Goal: Task Accomplishment & Management: Use online tool/utility

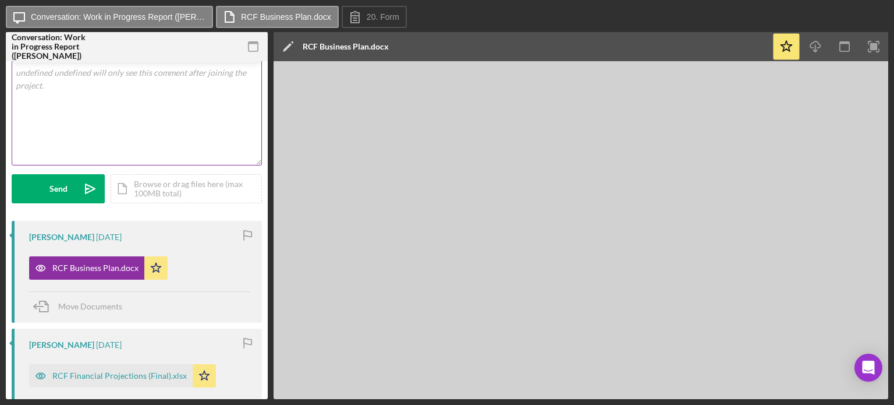
scroll to position [154, 0]
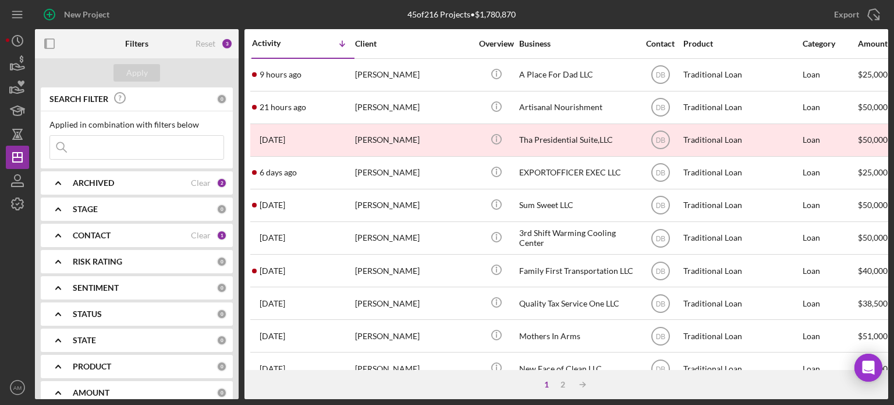
click at [90, 146] on input at bounding box center [136, 147] width 173 height 23
type input "resilient"
click at [136, 71] on div "Apply" at bounding box center [137, 72] width 22 height 17
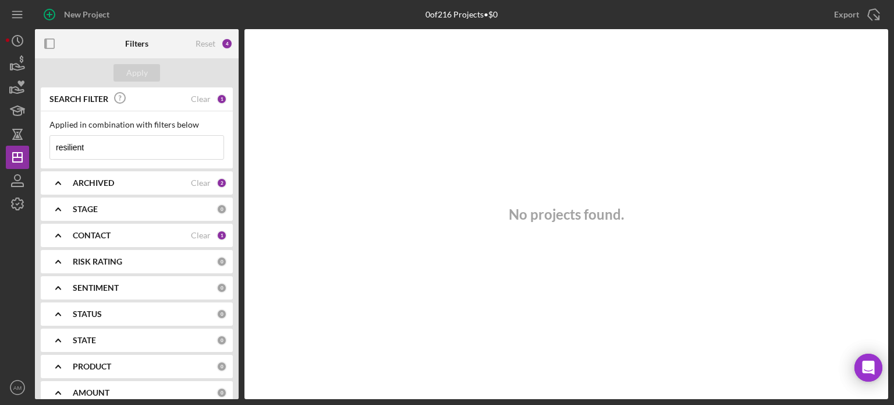
click at [105, 146] on input "resilient" at bounding box center [136, 147] width 173 height 23
click at [180, 235] on div "CONTACT" at bounding box center [132, 234] width 118 height 9
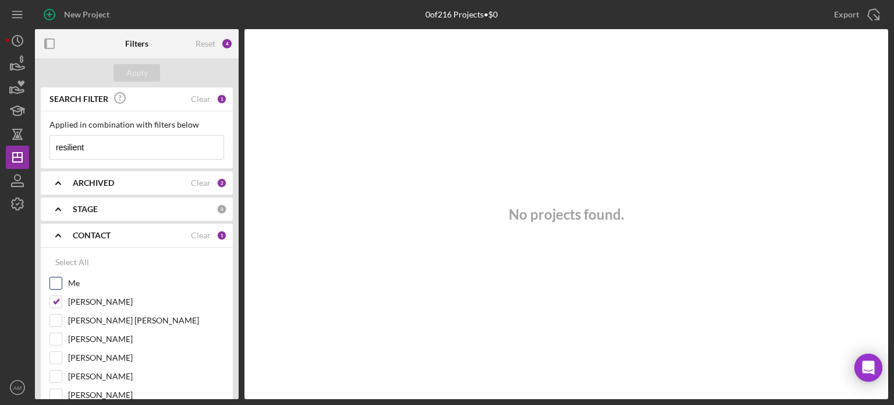
click at [59, 286] on input "Me" at bounding box center [56, 283] width 12 height 12
checkbox input "true"
click at [58, 300] on input "[PERSON_NAME]" at bounding box center [56, 302] width 12 height 12
checkbox input "false"
click at [139, 72] on div "Apply" at bounding box center [137, 72] width 22 height 17
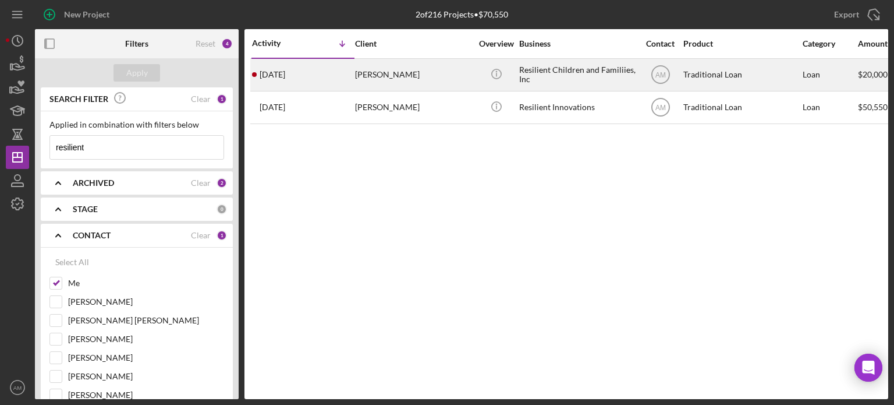
click at [389, 76] on div "Wayne Mason Jr" at bounding box center [413, 74] width 116 height 31
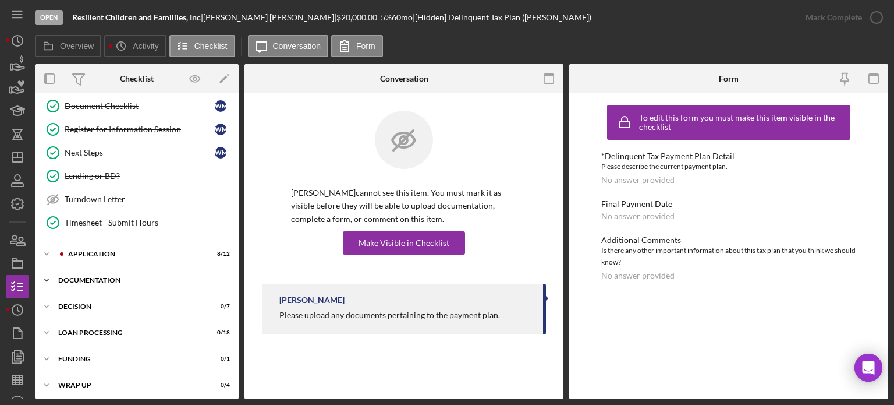
click at [109, 276] on div "Documentation" at bounding box center [141, 279] width 166 height 7
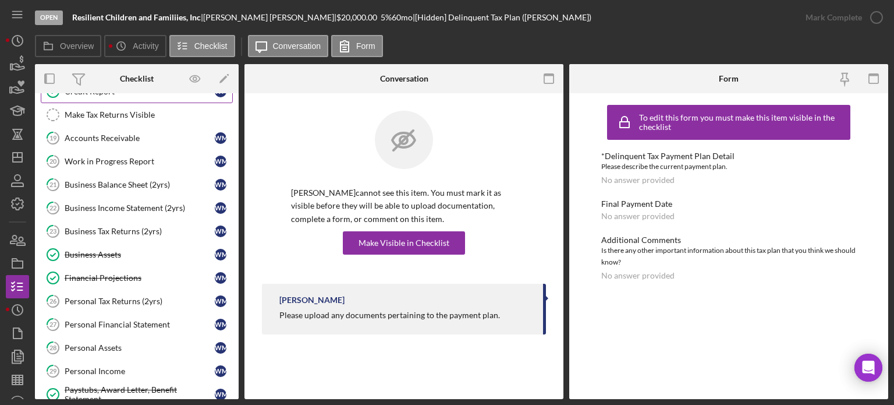
scroll to position [471, 0]
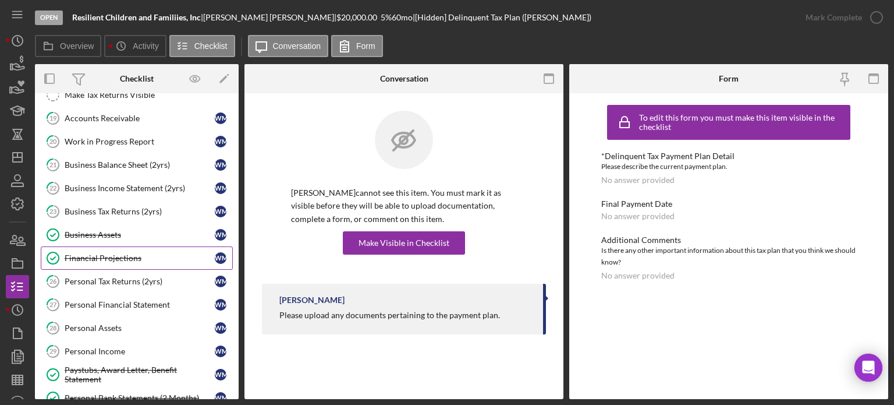
click at [114, 253] on div "Financial Projections" at bounding box center [140, 257] width 150 height 9
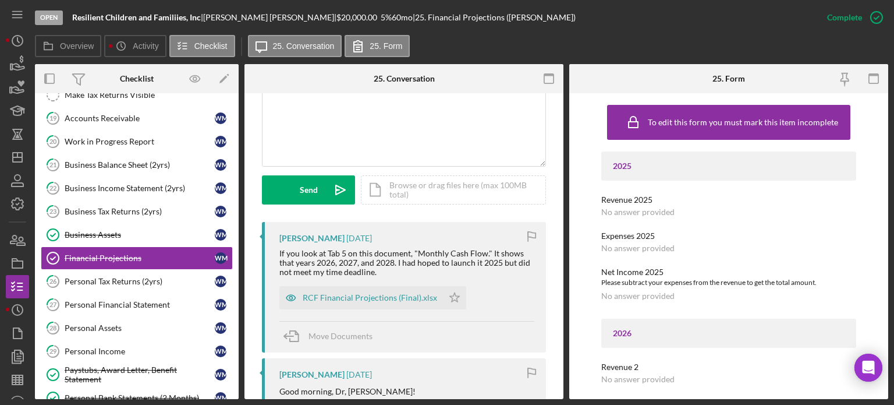
scroll to position [407, 0]
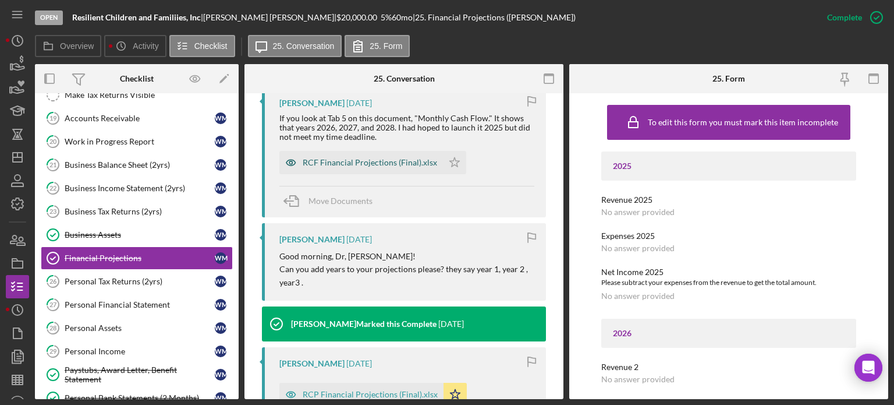
click at [373, 165] on div "RCF Financial Projections (Final).xlsx" at bounding box center [370, 162] width 134 height 9
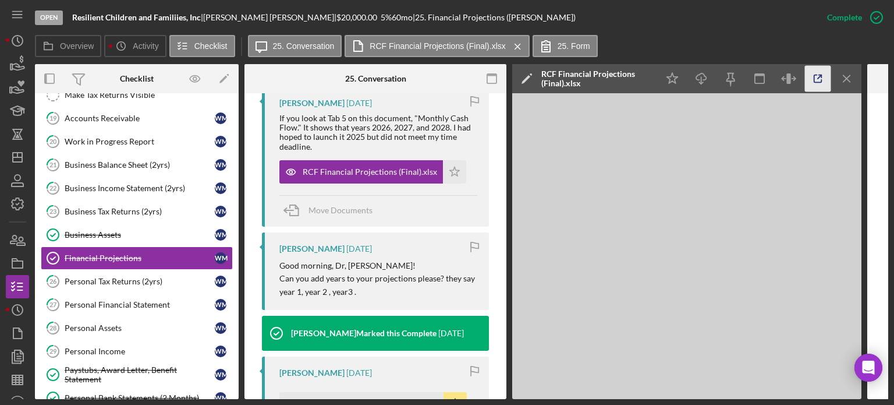
click at [808, 79] on icon "button" at bounding box center [818, 79] width 26 height 26
click at [16, 236] on icon "button" at bounding box center [13, 239] width 6 height 8
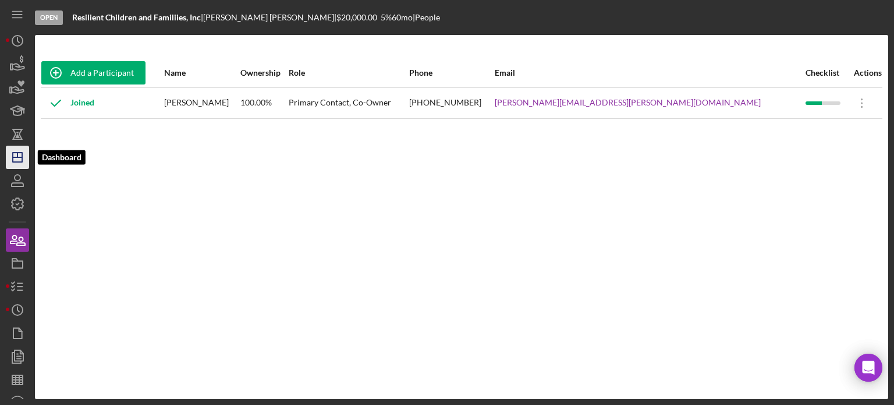
click at [12, 157] on icon "Icon/Dashboard" at bounding box center [17, 157] width 29 height 29
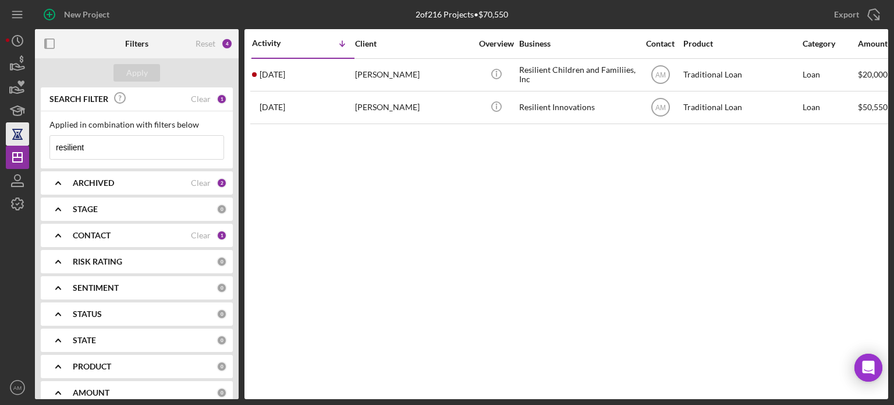
drag, startPoint x: 137, startPoint y: 143, endPoint x: 19, endPoint y: 139, distance: 118.8
click at [19, 139] on div "New Project 2 of 216 Projects • $70,550 resilient Export Icon/Export Filters Re…" at bounding box center [447, 199] width 882 height 399
click at [138, 74] on div "Apply" at bounding box center [137, 72] width 22 height 17
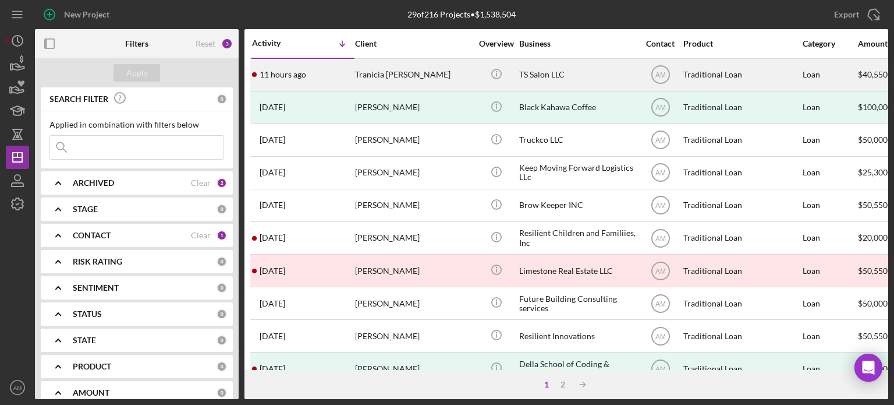
click at [407, 74] on div "Tranicia [PERSON_NAME]" at bounding box center [413, 74] width 116 height 31
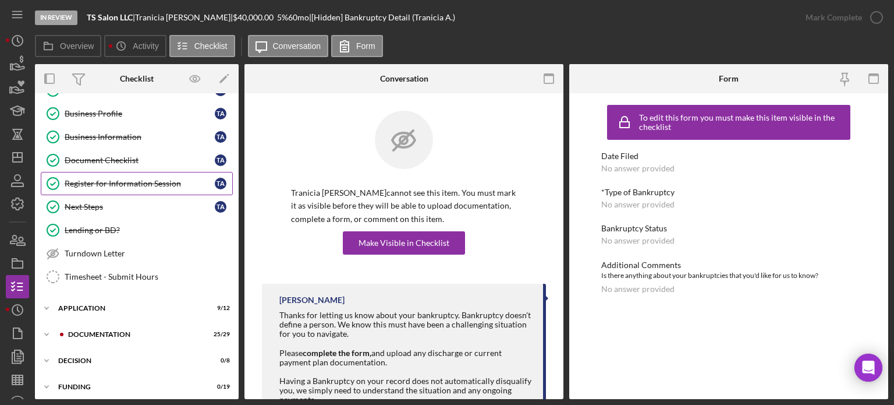
scroll to position [212, 0]
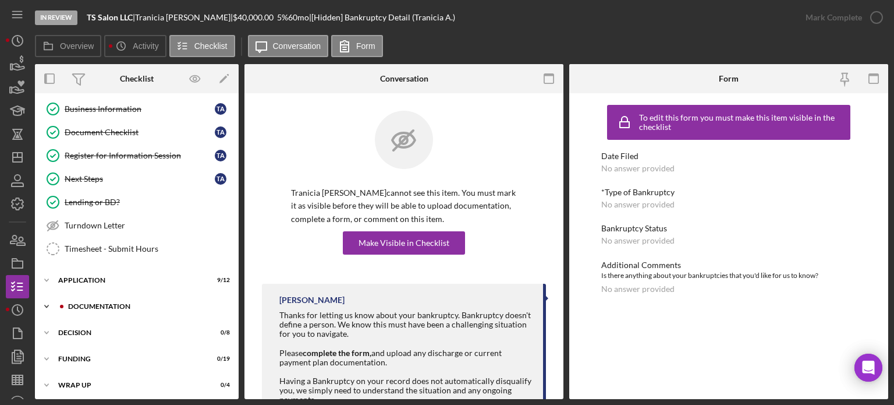
click at [95, 304] on div "Documentation" at bounding box center [146, 306] width 156 height 7
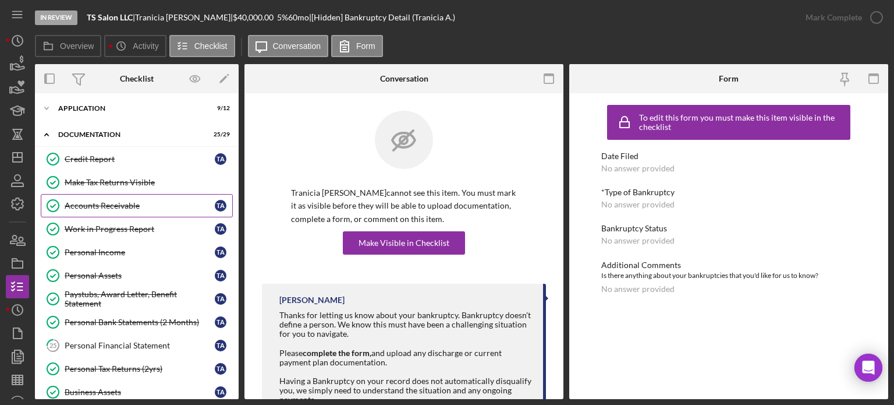
scroll to position [386, 0]
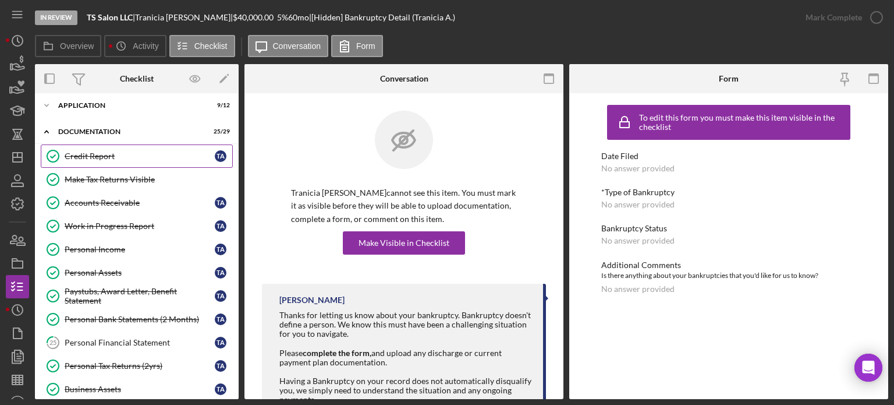
click at [101, 153] on div "Credit Report" at bounding box center [140, 155] width 150 height 9
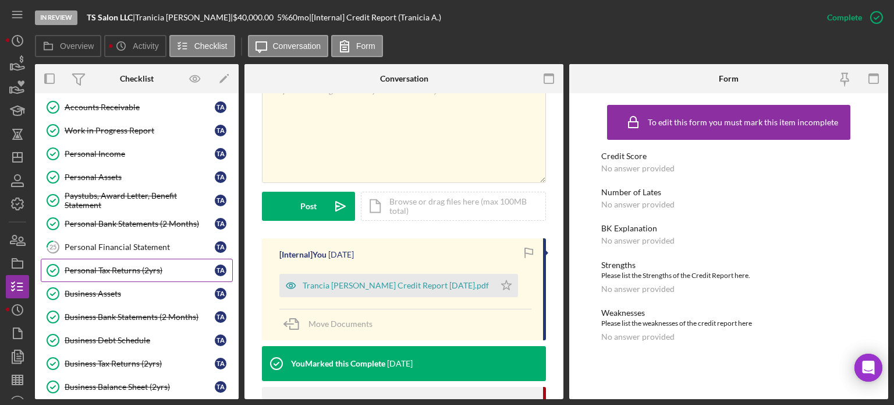
scroll to position [503, 0]
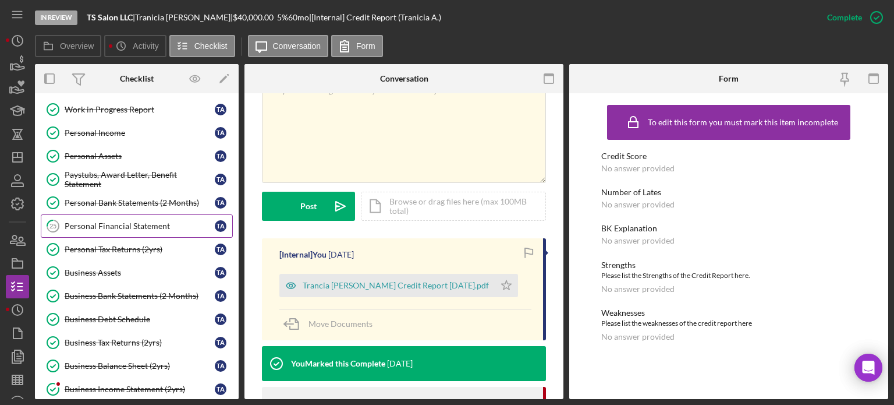
click at [99, 221] on div "Personal Financial Statement" at bounding box center [140, 225] width 150 height 9
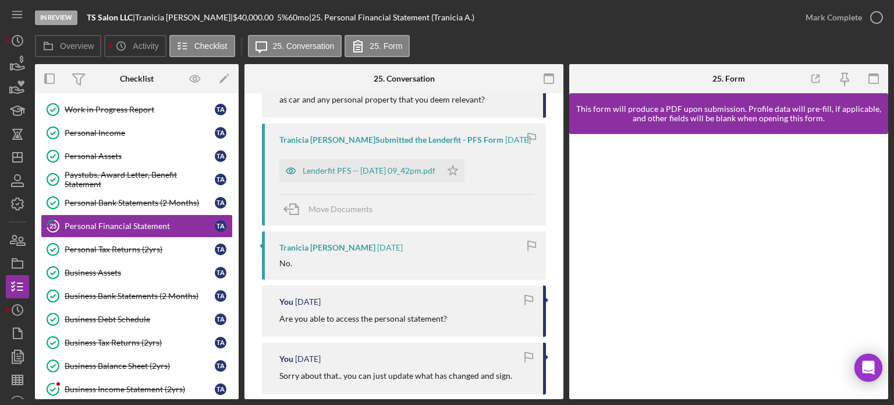
scroll to position [815, 0]
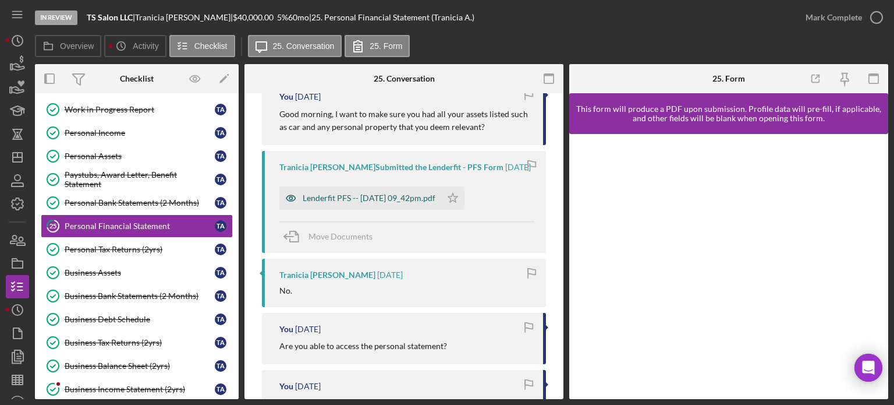
click at [367, 196] on div "Lenderfit PFS -- 2025-08-12 09_42pm.pdf" at bounding box center [369, 197] width 133 height 9
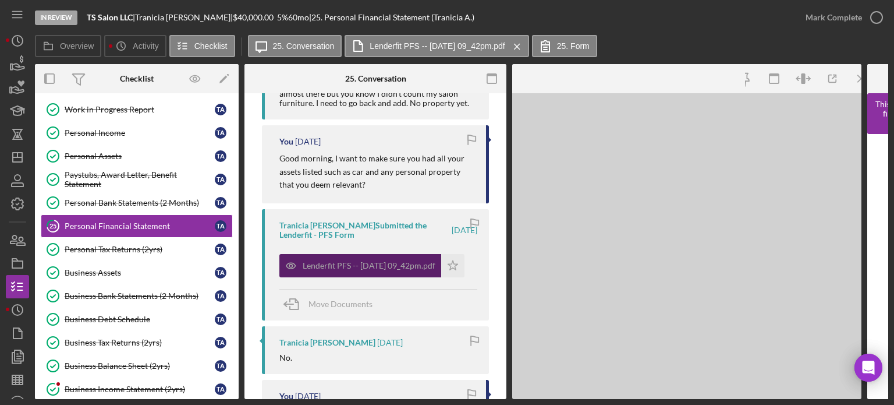
scroll to position [859, 0]
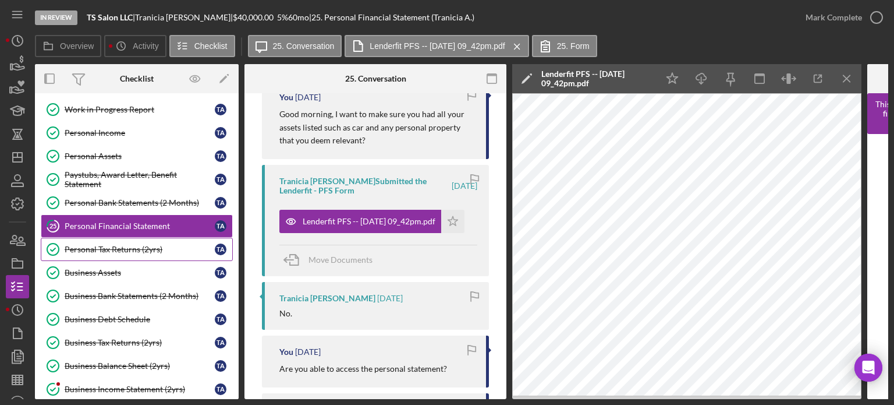
click at [113, 244] on div "Personal Tax Returns (2yrs)" at bounding box center [140, 248] width 150 height 9
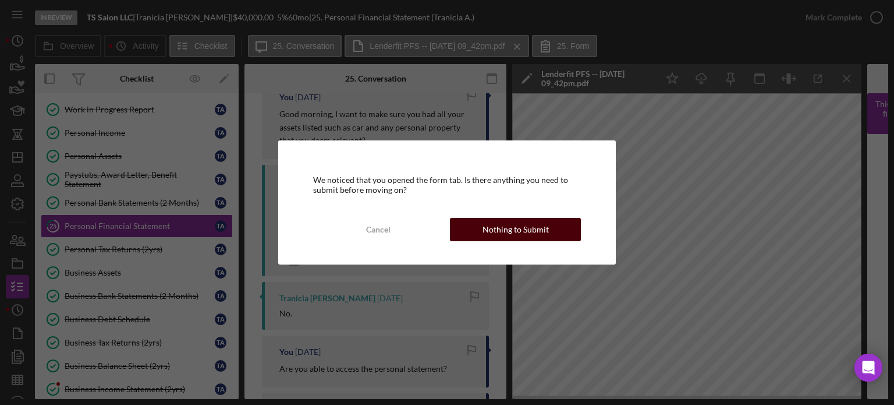
click at [488, 235] on div "Nothing to Submit" at bounding box center [516, 229] width 66 height 23
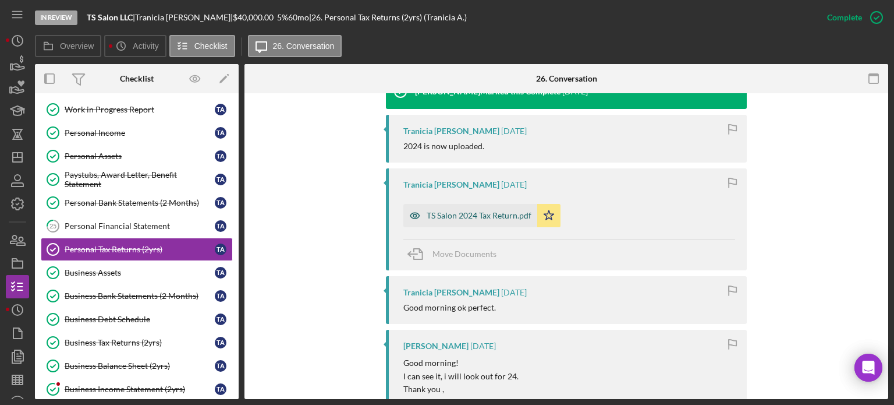
click at [486, 218] on div "TS Salon 2024 Tax Return.pdf" at bounding box center [479, 215] width 105 height 9
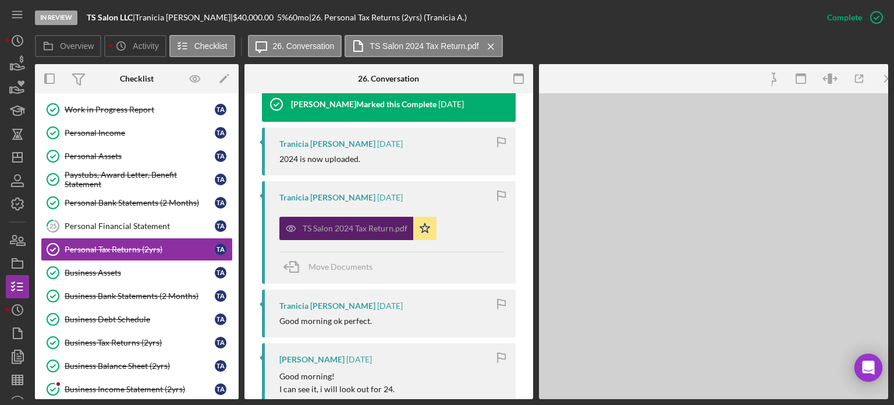
scroll to position [420, 0]
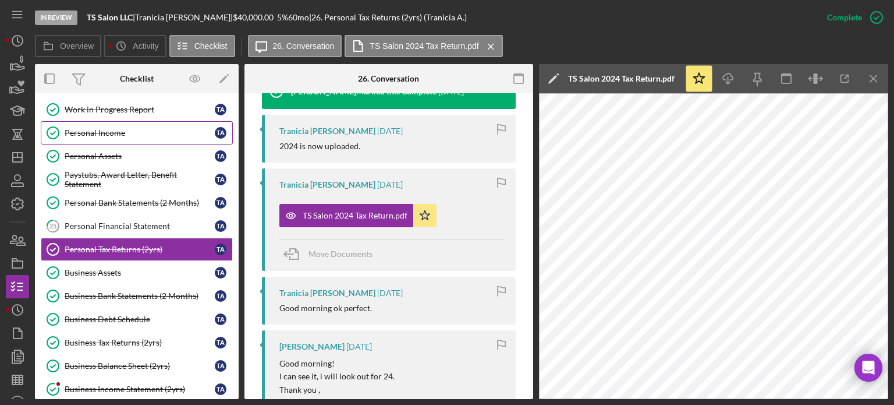
click at [82, 130] on div "Personal Income" at bounding box center [140, 132] width 150 height 9
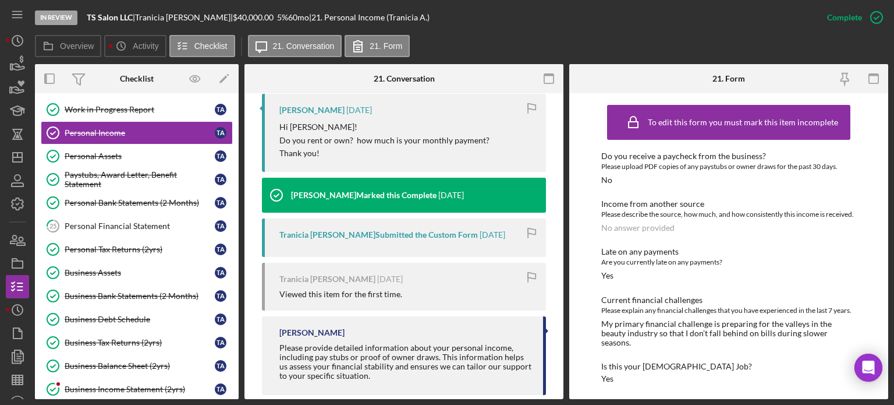
scroll to position [473, 0]
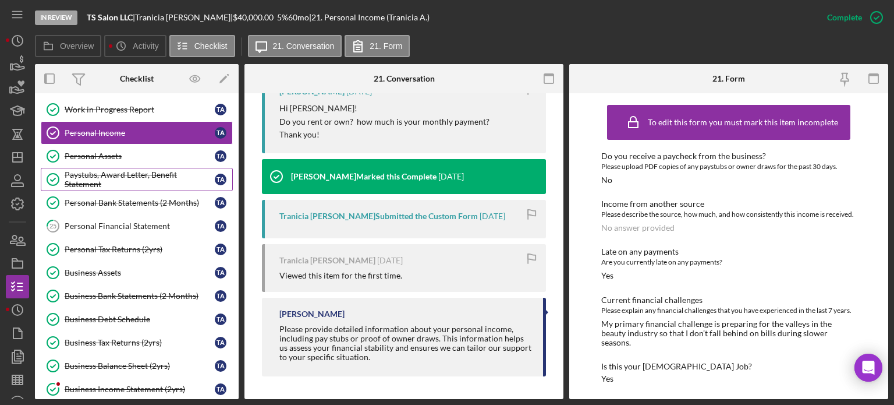
click at [93, 173] on div "Paystubs, Award Letter, Benefit Statement" at bounding box center [140, 179] width 150 height 19
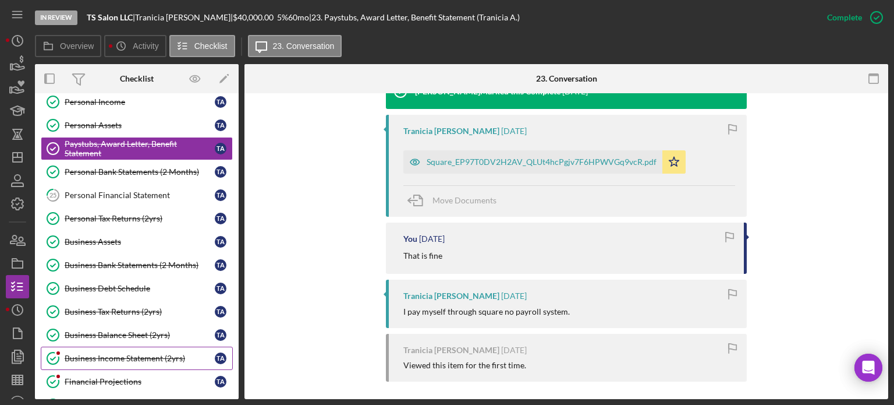
scroll to position [561, 0]
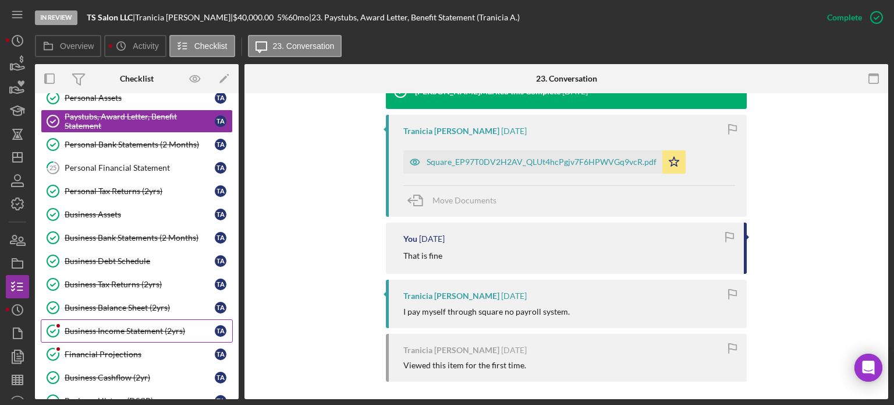
click at [140, 326] on div "Business Income Statement (2yrs)" at bounding box center [140, 330] width 150 height 9
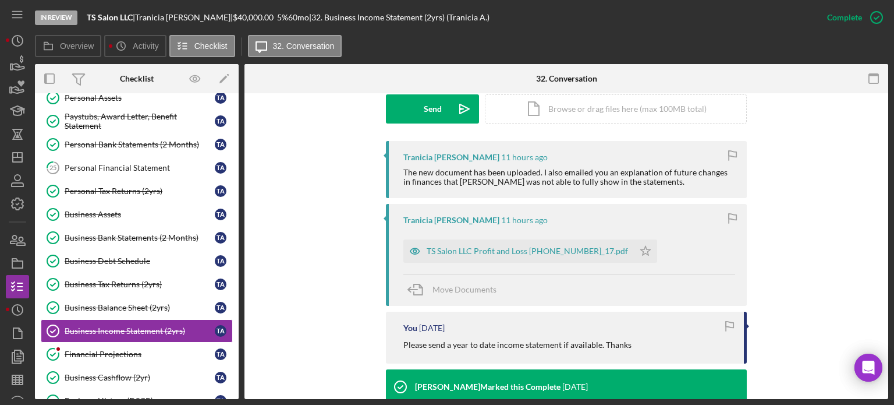
scroll to position [349, 0]
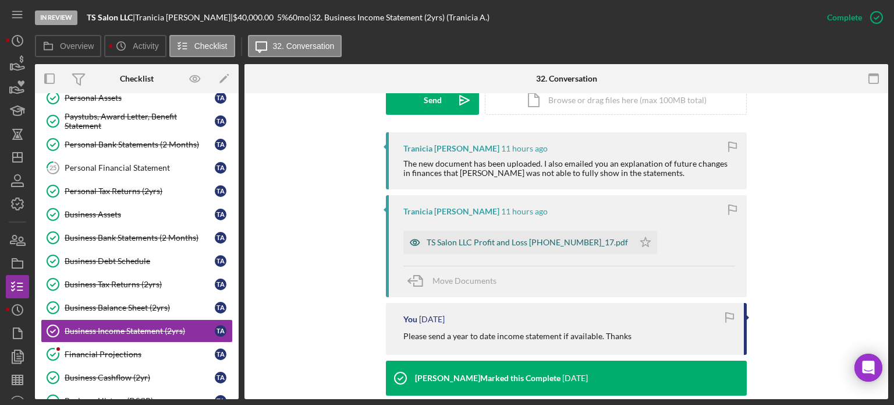
click at [498, 243] on div "TS Salon LLC Profit and Loss [PHONE_NUMBER]_17.pdf" at bounding box center [527, 241] width 201 height 9
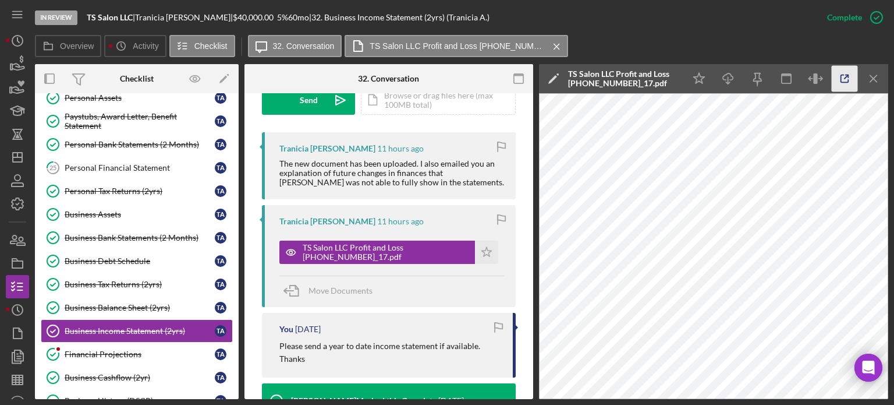
click at [849, 76] on polyline "button" at bounding box center [847, 76] width 3 height 3
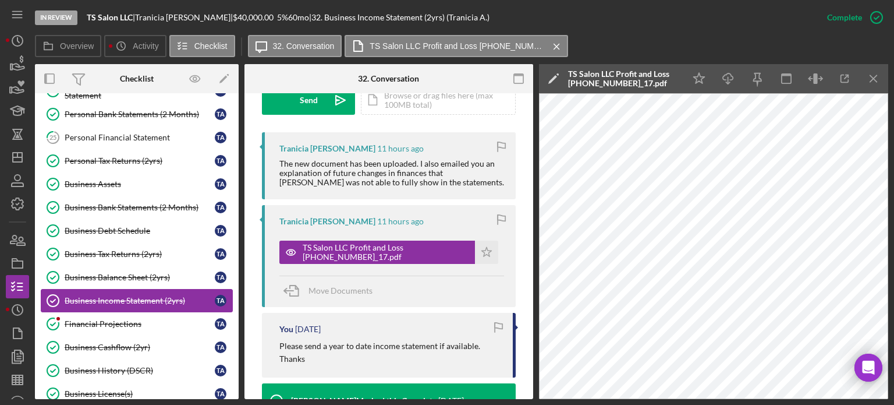
scroll to position [619, 0]
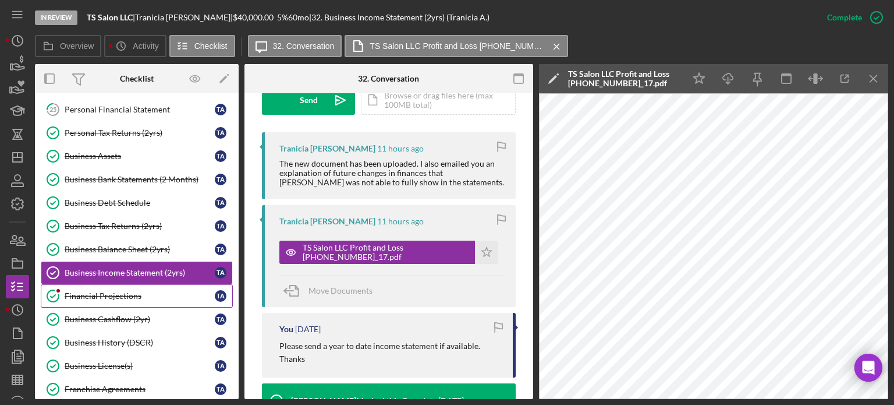
click at [100, 291] on div "Financial Projections" at bounding box center [140, 295] width 150 height 9
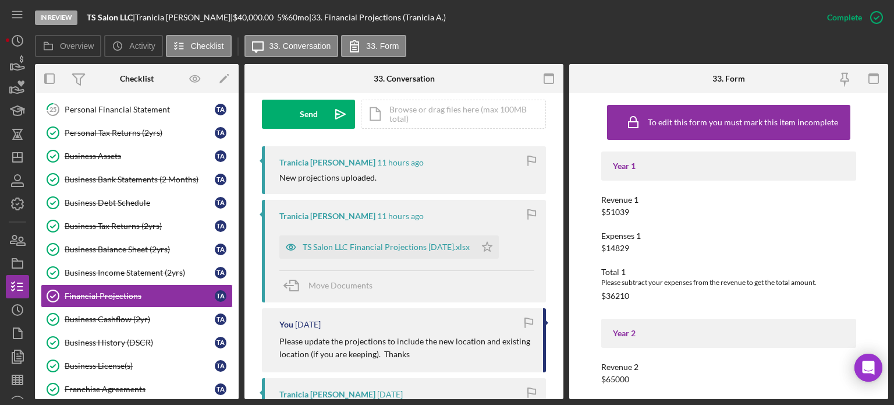
scroll to position [349, 0]
click at [366, 242] on div "TS Salon LLC Financial Projections 8.21.25.xlsx" at bounding box center [386, 245] width 167 height 9
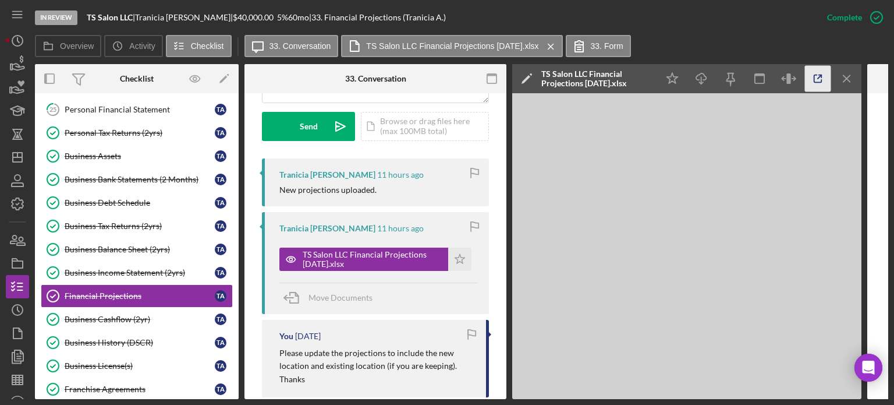
click at [815, 77] on icon "button" at bounding box center [818, 79] width 26 height 26
click at [121, 244] on div "Business Balance Sheet (2yrs)" at bounding box center [140, 248] width 150 height 9
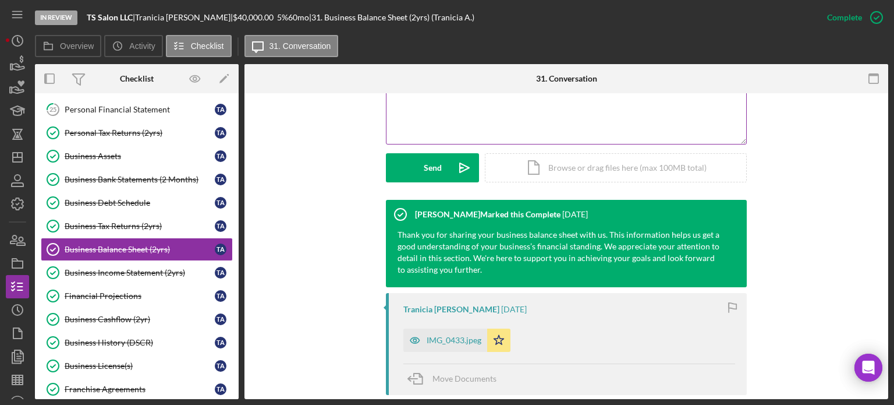
scroll to position [291, 0]
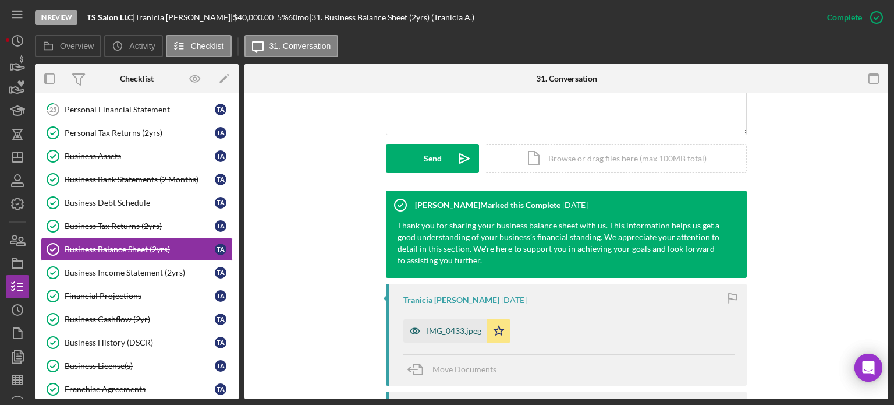
click at [454, 336] on div "IMG_0433.jpeg" at bounding box center [445, 330] width 84 height 23
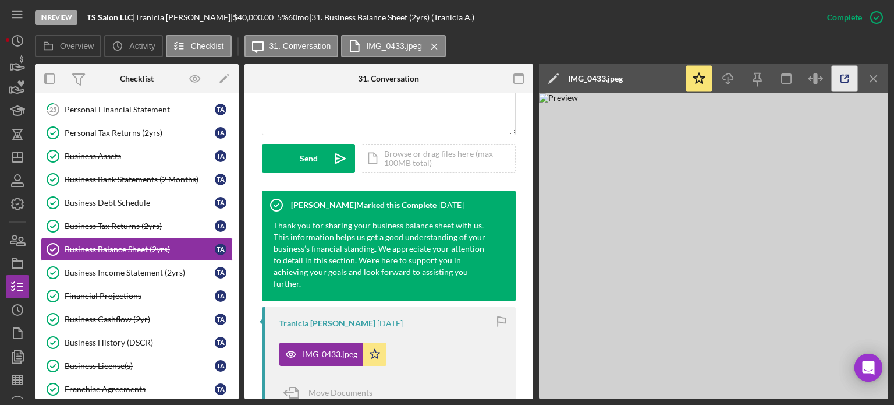
click at [845, 78] on line "button" at bounding box center [846, 76] width 3 height 3
click at [845, 76] on icon "button" at bounding box center [845, 79] width 26 height 26
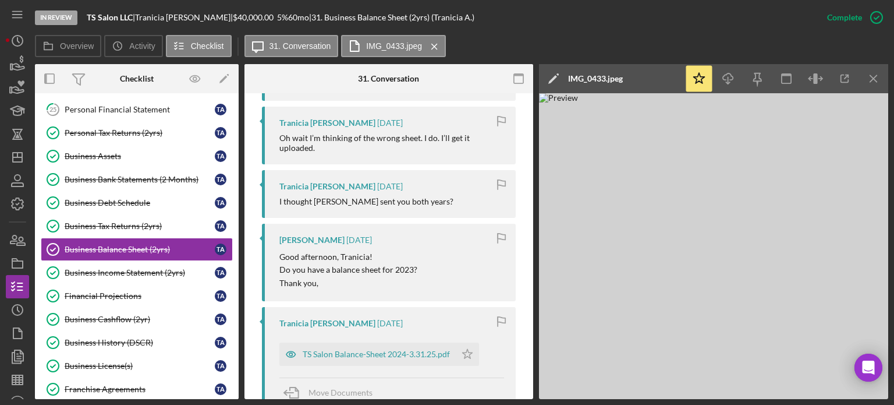
scroll to position [711, 0]
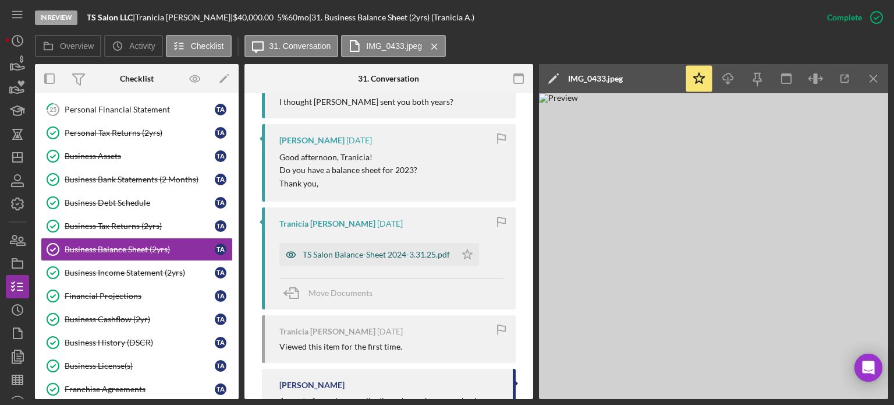
click at [375, 256] on div "TS Salon Balance-Sheet 2024-3.31.25.pdf" at bounding box center [376, 254] width 147 height 9
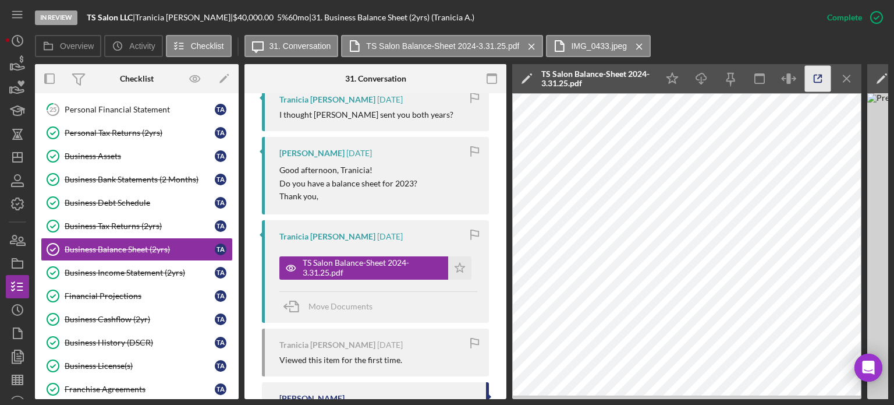
click at [815, 83] on icon "button" at bounding box center [818, 79] width 8 height 8
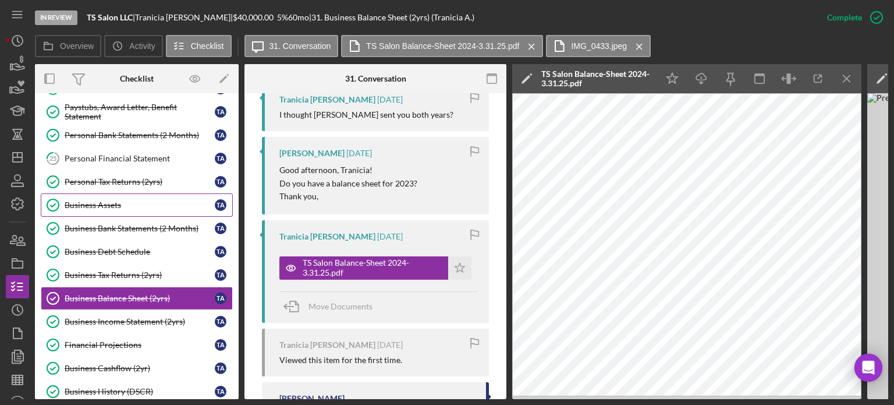
scroll to position [598, 0]
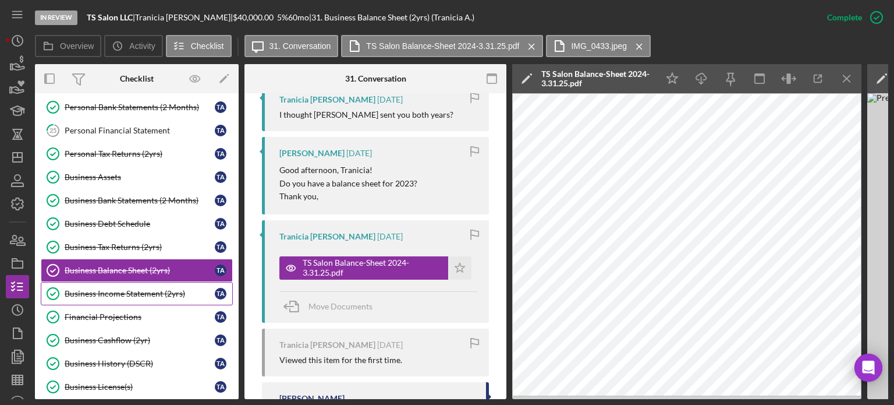
click at [136, 289] on div "Business Income Statement (2yrs)" at bounding box center [140, 293] width 150 height 9
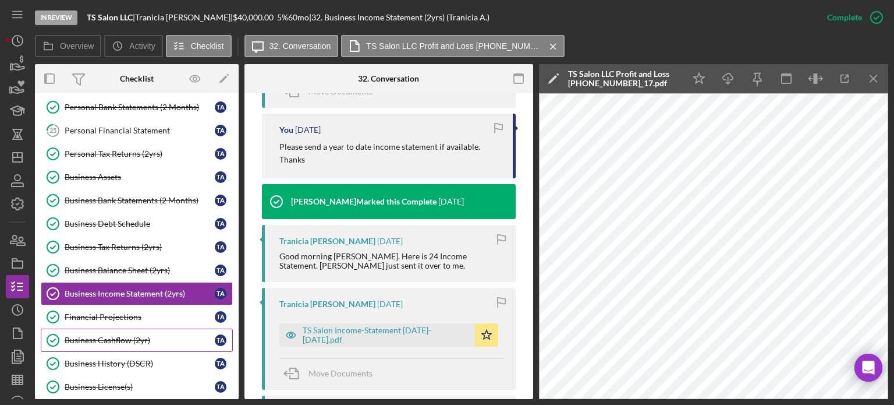
scroll to position [582, 0]
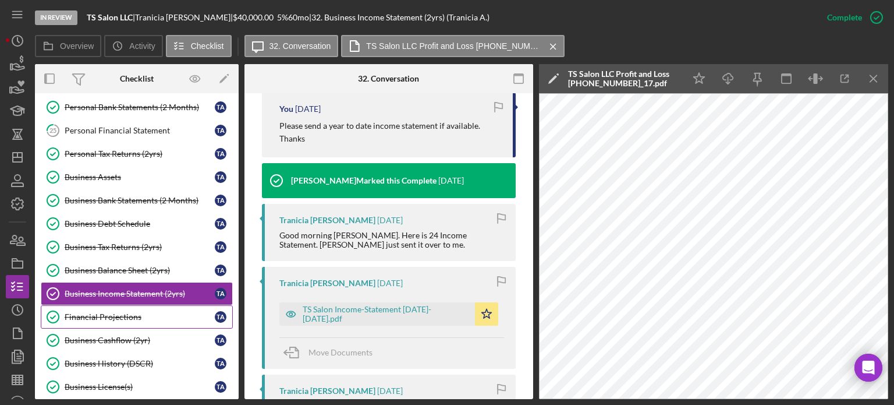
click at [105, 312] on div "Financial Projections" at bounding box center [140, 316] width 150 height 9
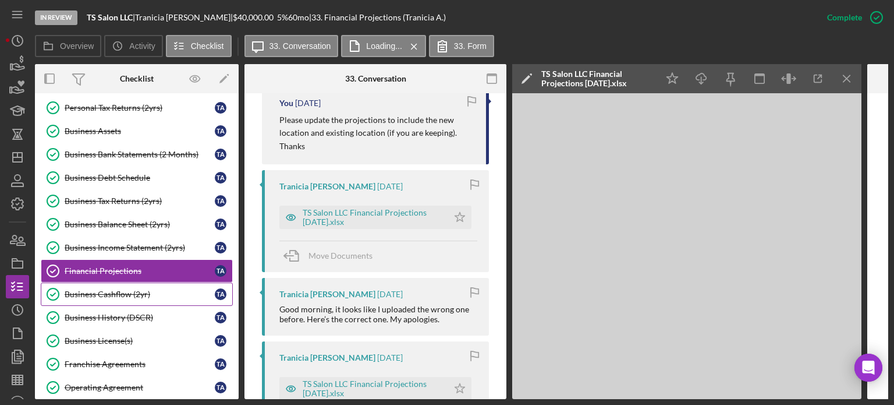
scroll to position [657, 0]
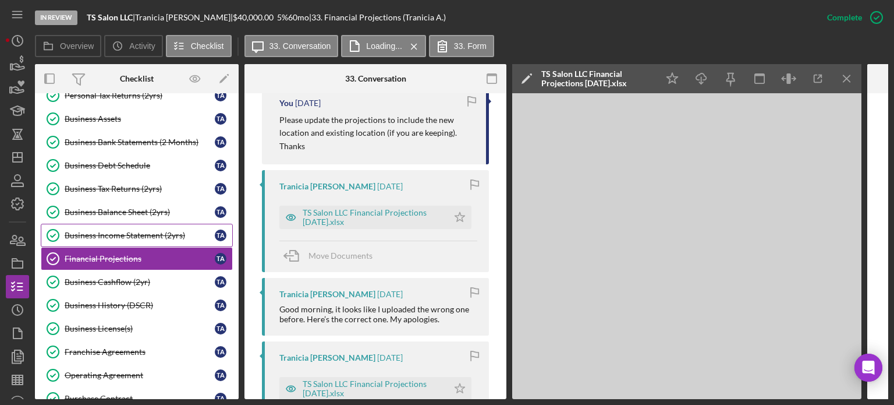
click at [102, 230] on div "Business Income Statement (2yrs)" at bounding box center [140, 234] width 150 height 9
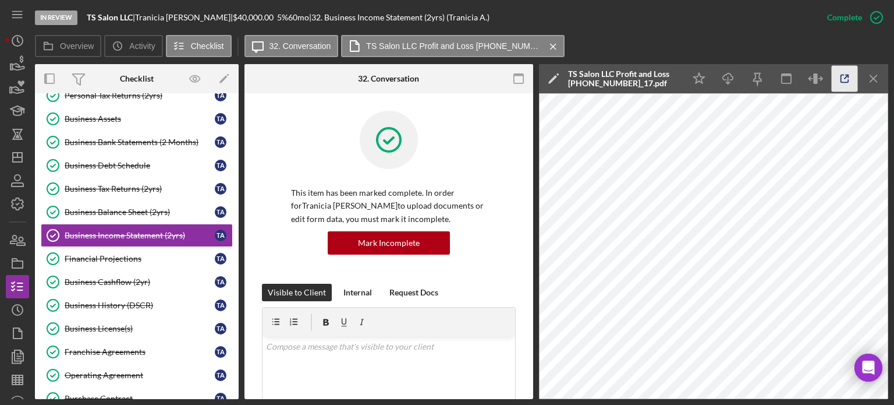
click at [840, 81] on icon "button" at bounding box center [845, 79] width 26 height 26
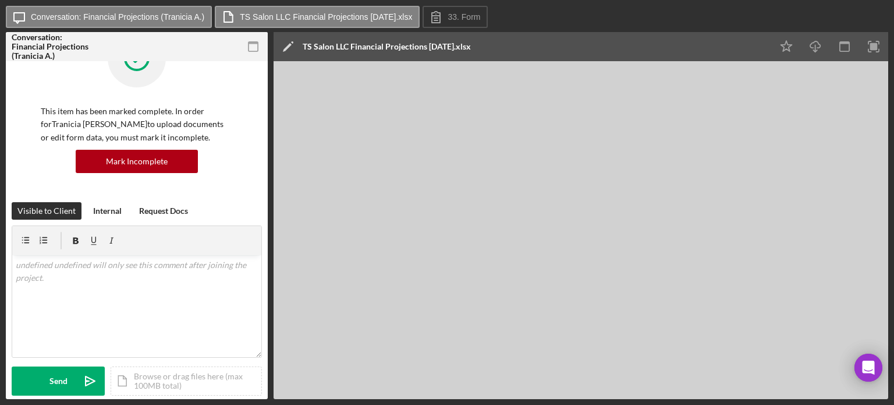
scroll to position [58, 0]
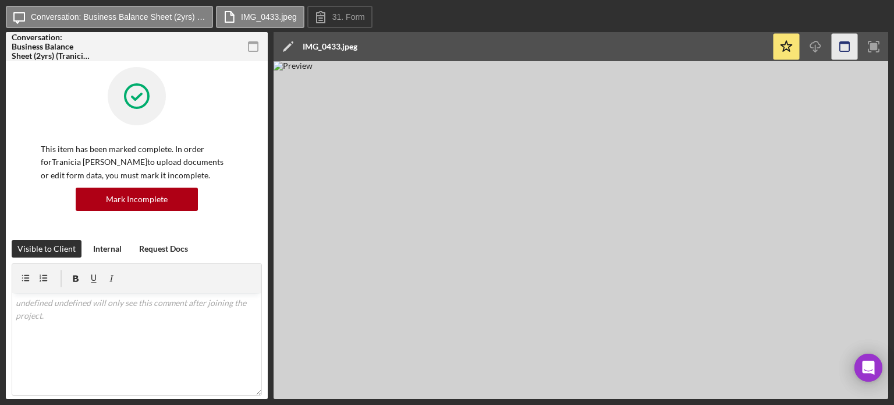
click at [838, 45] on icon "button" at bounding box center [845, 47] width 26 height 26
click at [627, 265] on img at bounding box center [581, 230] width 615 height 338
